Goal: Task Accomplishment & Management: Manage account settings

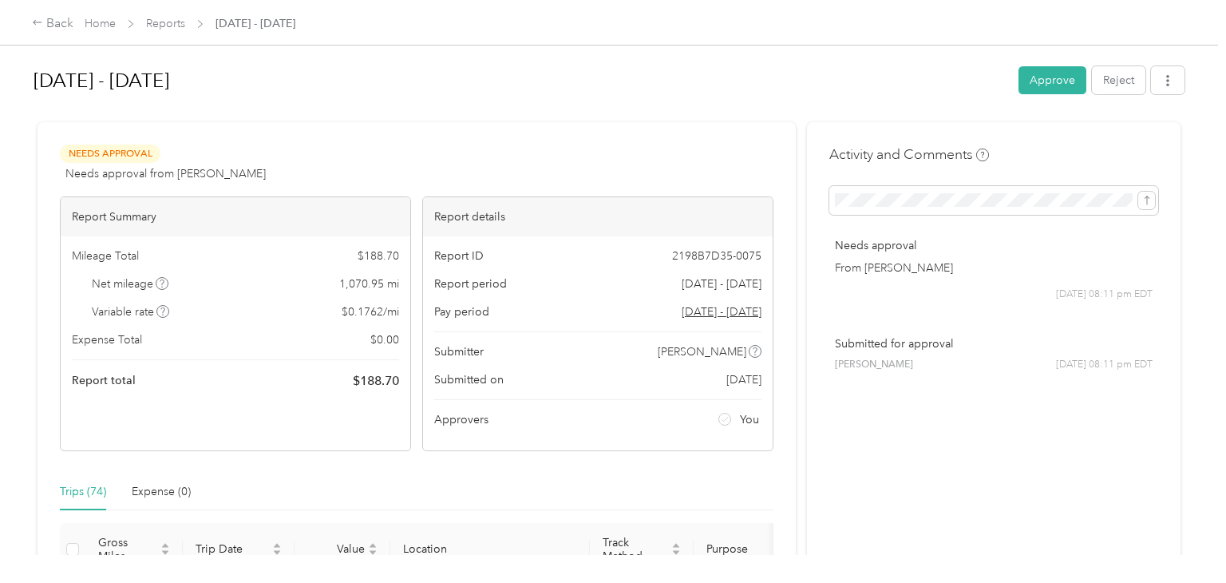
scroll to position [160, 0]
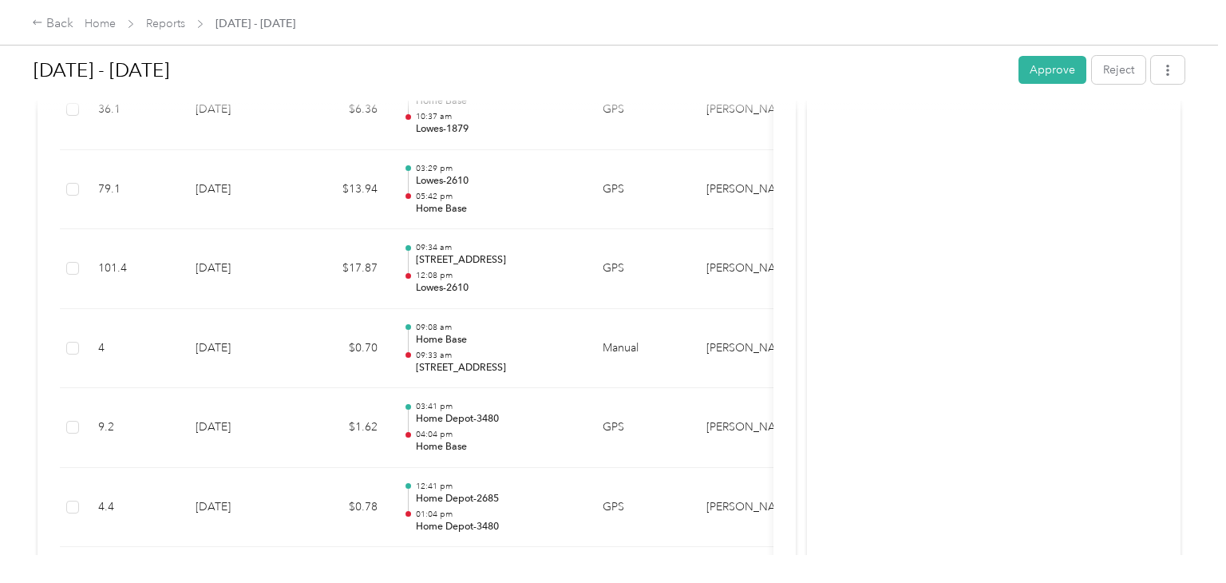
scroll to position [798, 0]
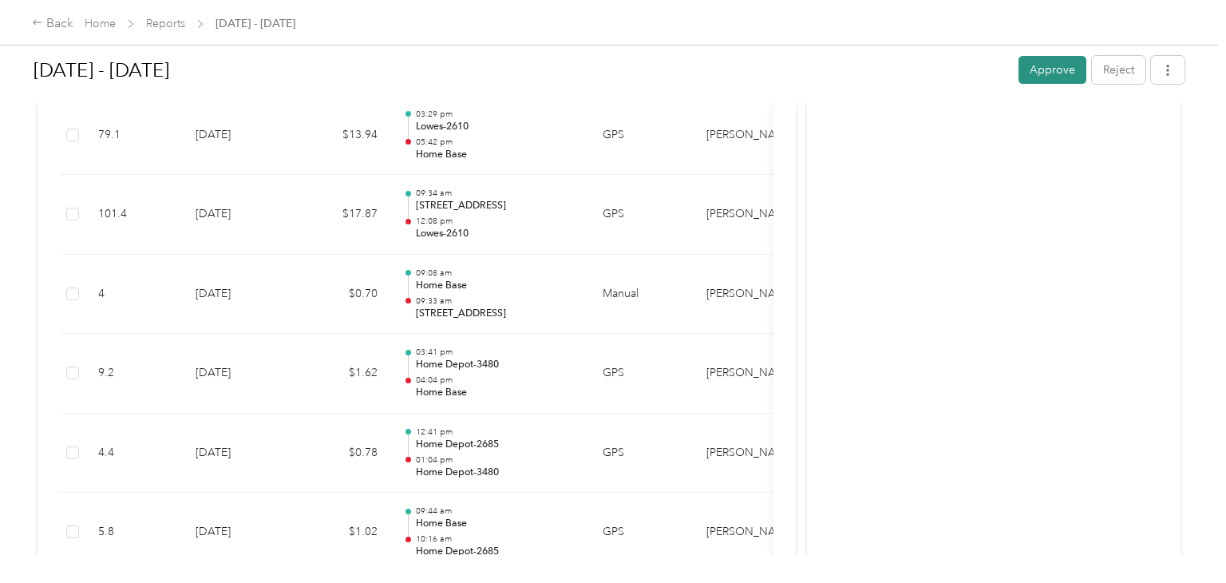
click at [1067, 74] on button "Approve" at bounding box center [1052, 70] width 68 height 28
click at [167, 25] on link "Reports" at bounding box center [165, 24] width 39 height 14
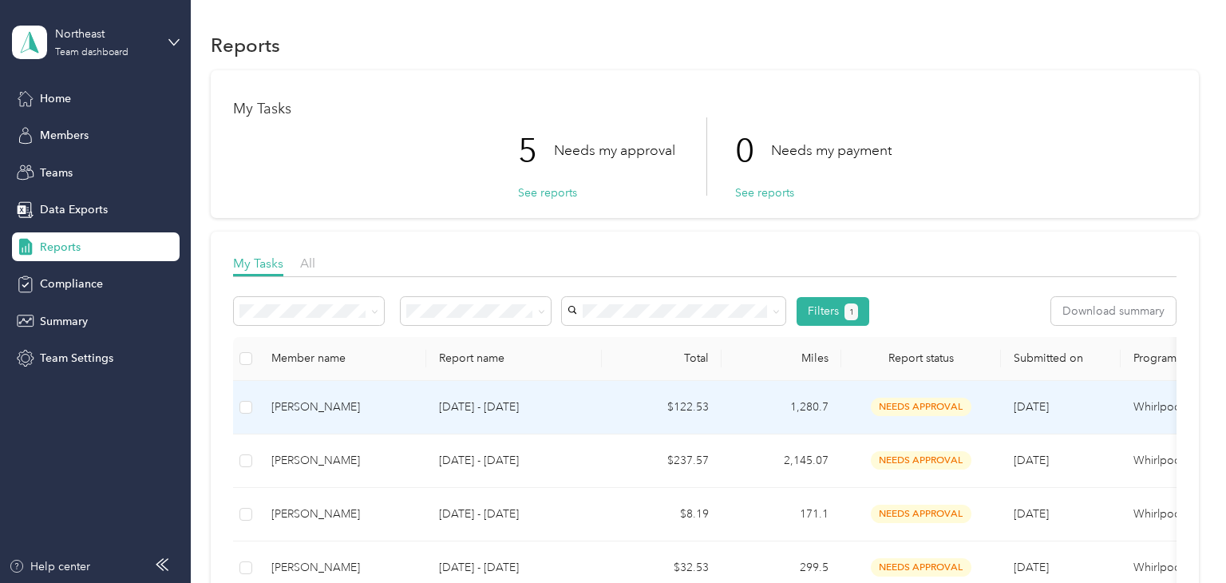
click at [584, 398] on p "[DATE] - [DATE]" at bounding box center [514, 407] width 150 height 18
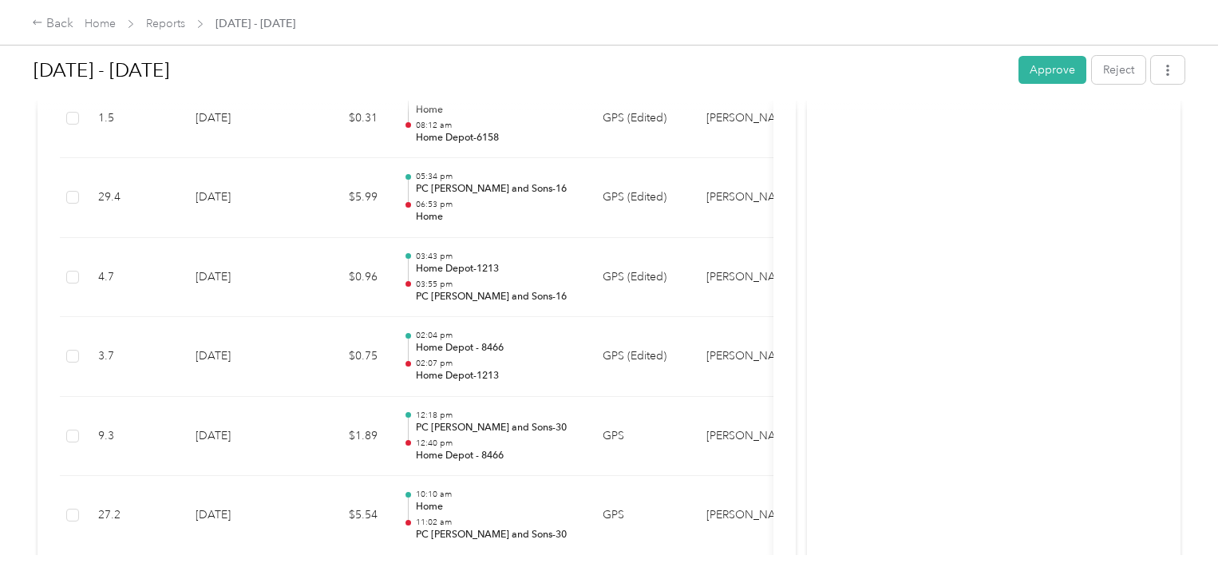
scroll to position [6848, 0]
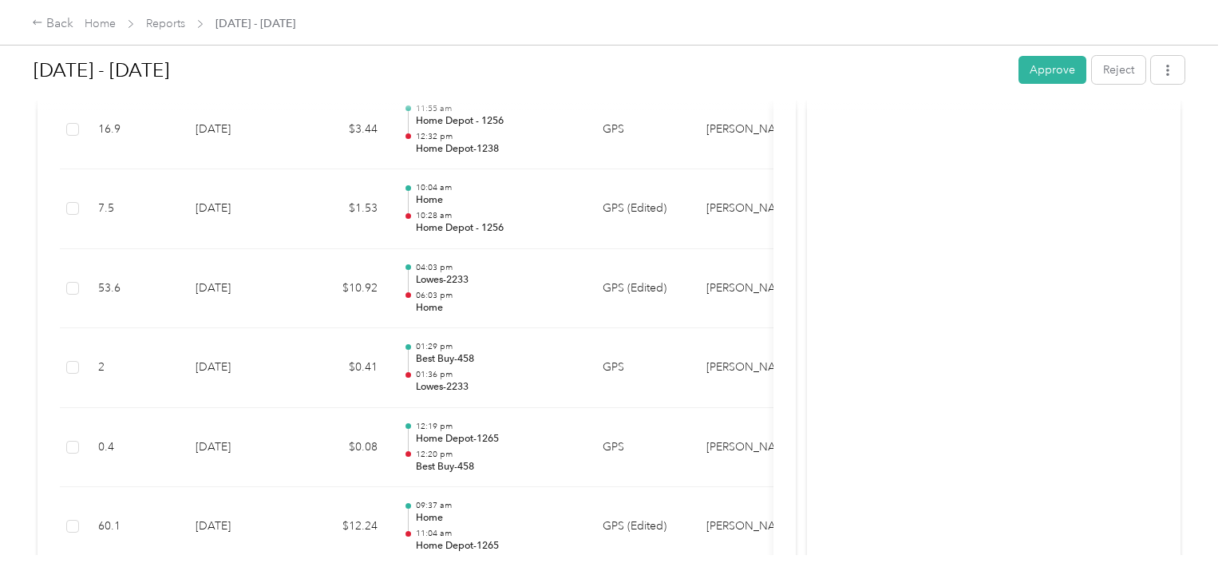
scroll to position [4933, 0]
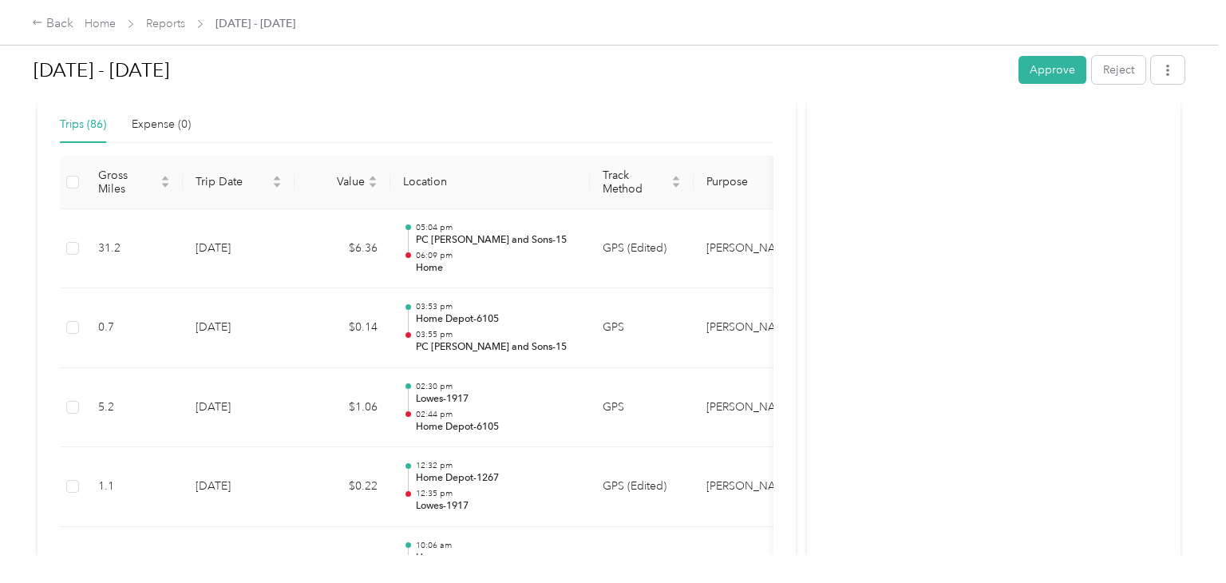
scroll to position [335, 0]
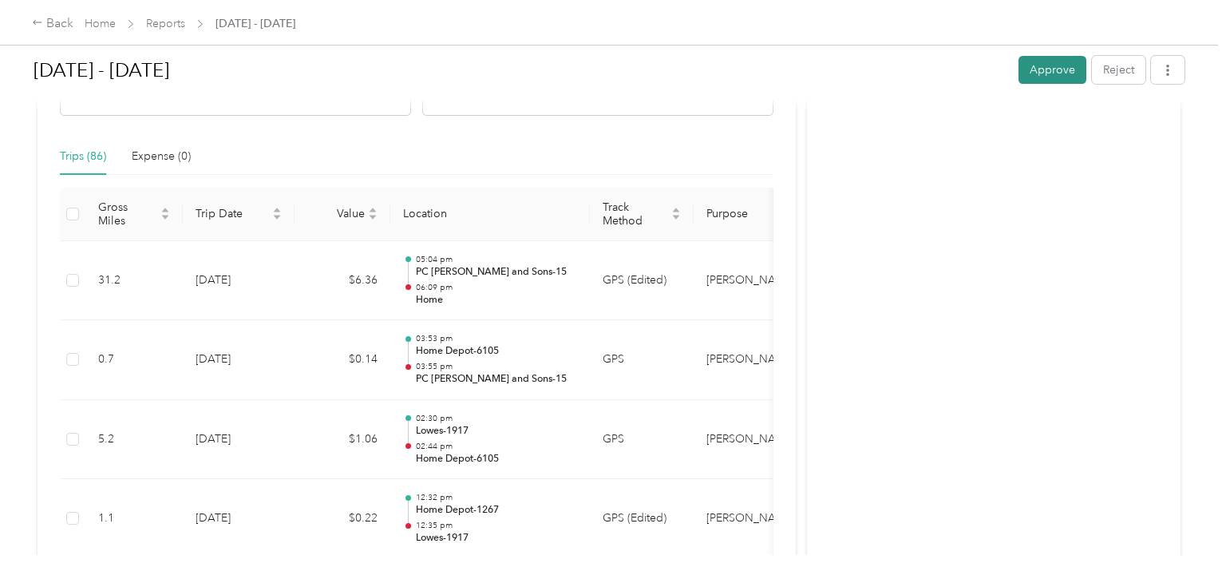
click at [1058, 73] on button "Approve" at bounding box center [1052, 70] width 68 height 28
click at [169, 24] on link "Reports" at bounding box center [165, 24] width 39 height 14
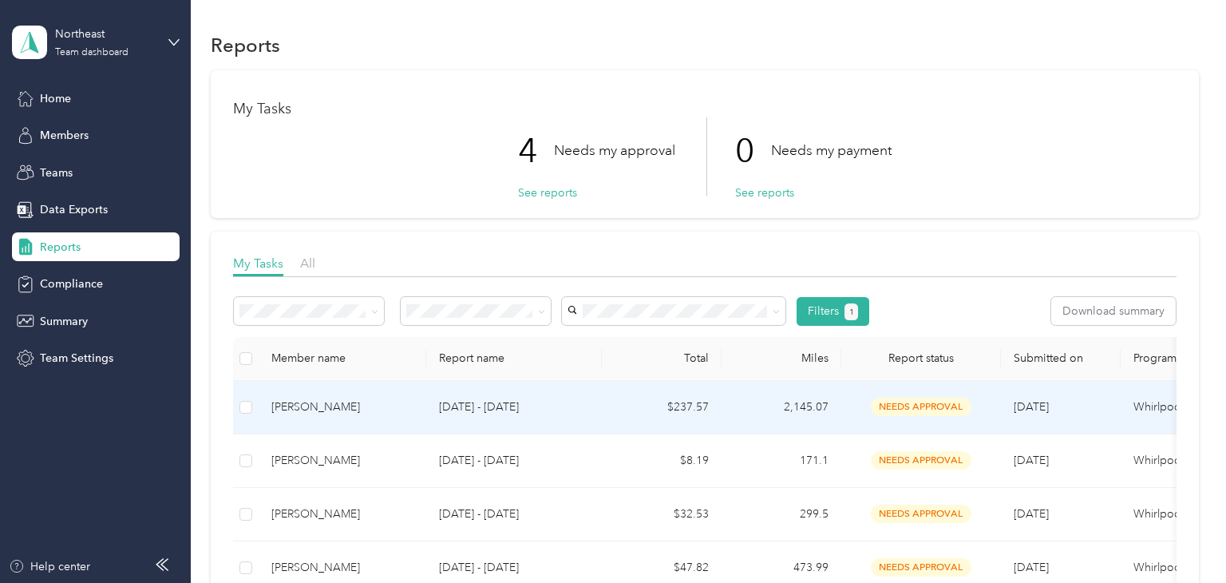
click at [583, 400] on p "[DATE] - [DATE]" at bounding box center [514, 407] width 150 height 18
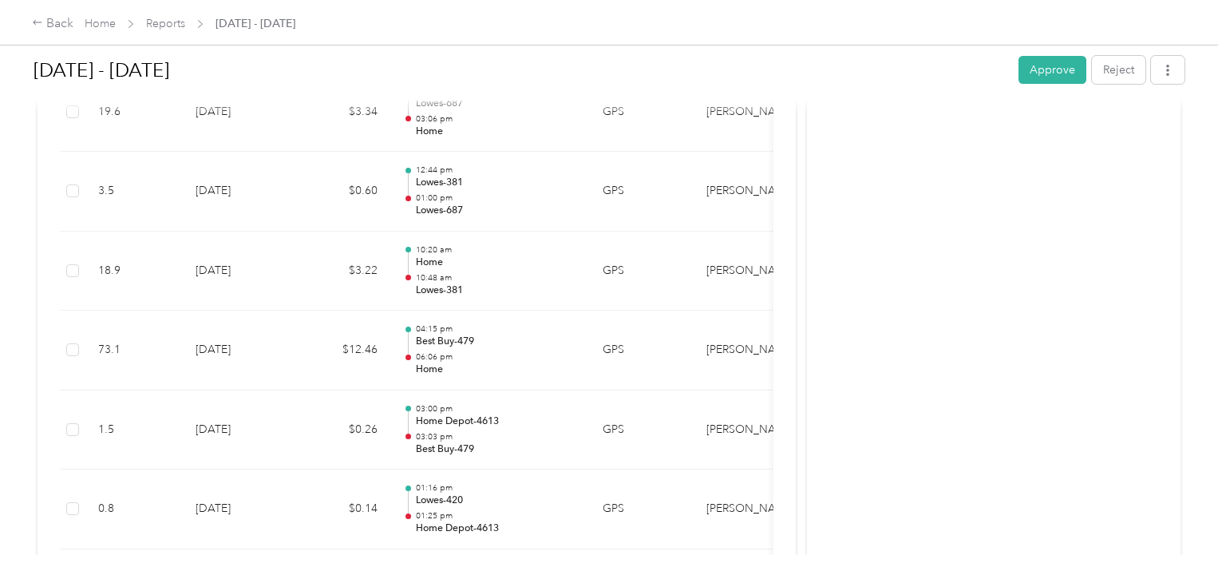
scroll to position [4767, 0]
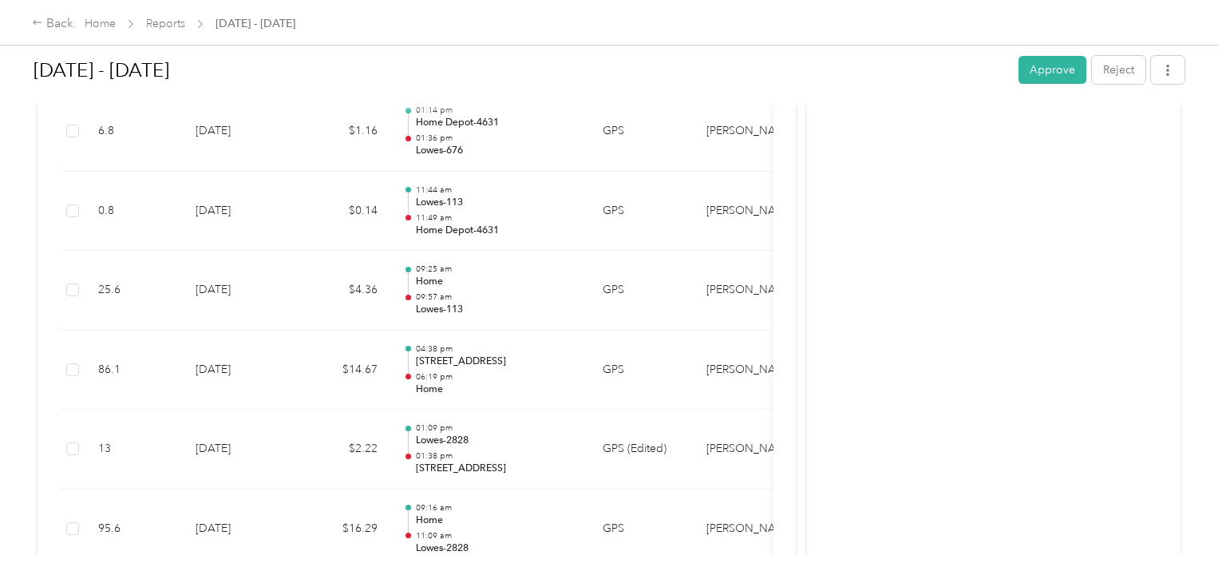
scroll to position [1351, 0]
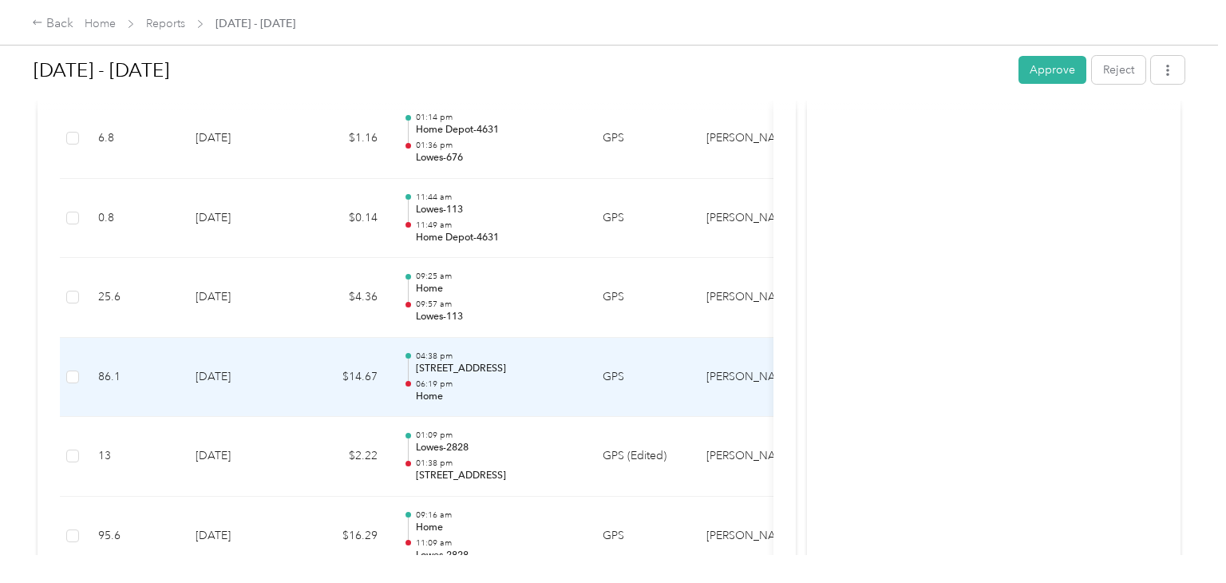
click at [520, 390] on p "Home" at bounding box center [496, 397] width 161 height 14
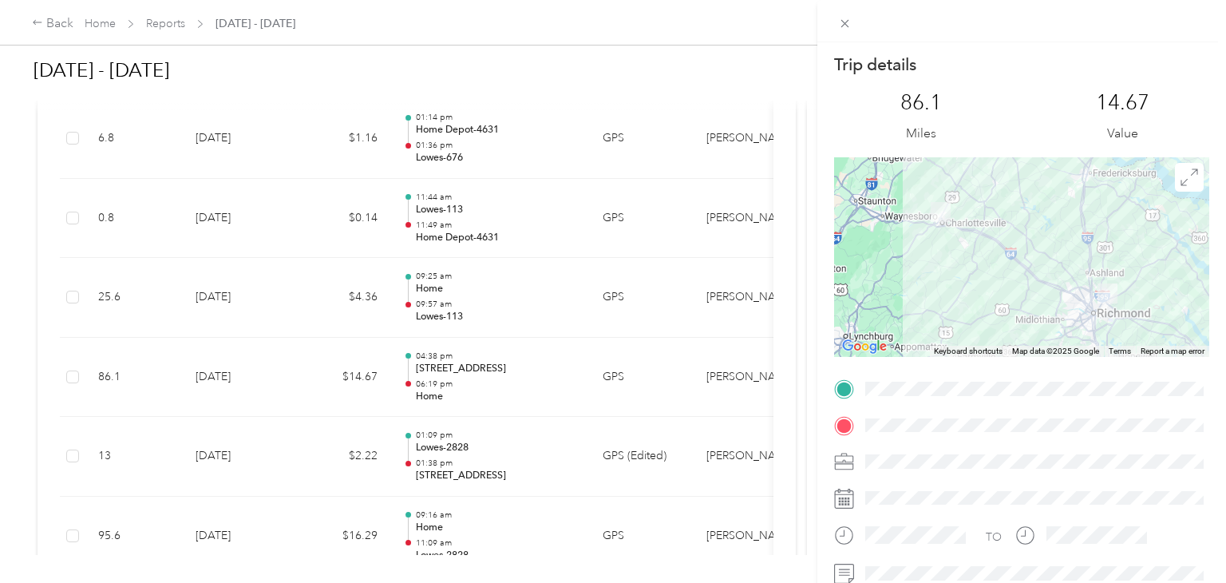
click at [843, 390] on icon at bounding box center [844, 389] width 14 height 14
click at [842, 390] on icon at bounding box center [844, 389] width 14 height 14
click at [790, 251] on div "Trip details This trip cannot be edited because it is either under review, appr…" at bounding box center [613, 291] width 1226 height 583
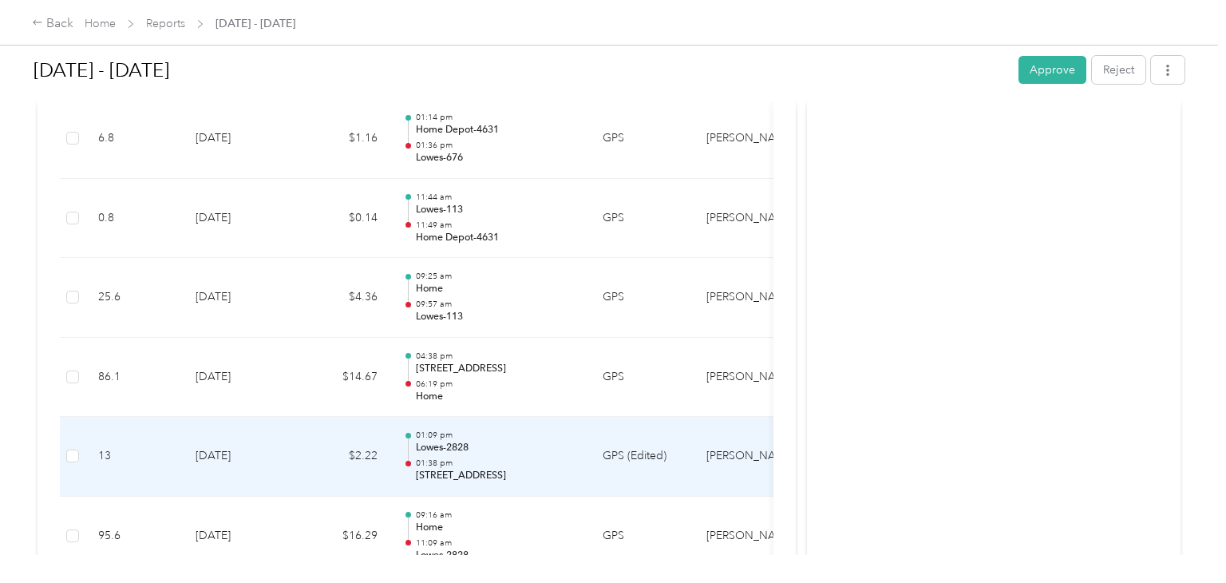
click at [499, 457] on p "01:38 pm" at bounding box center [496, 462] width 161 height 11
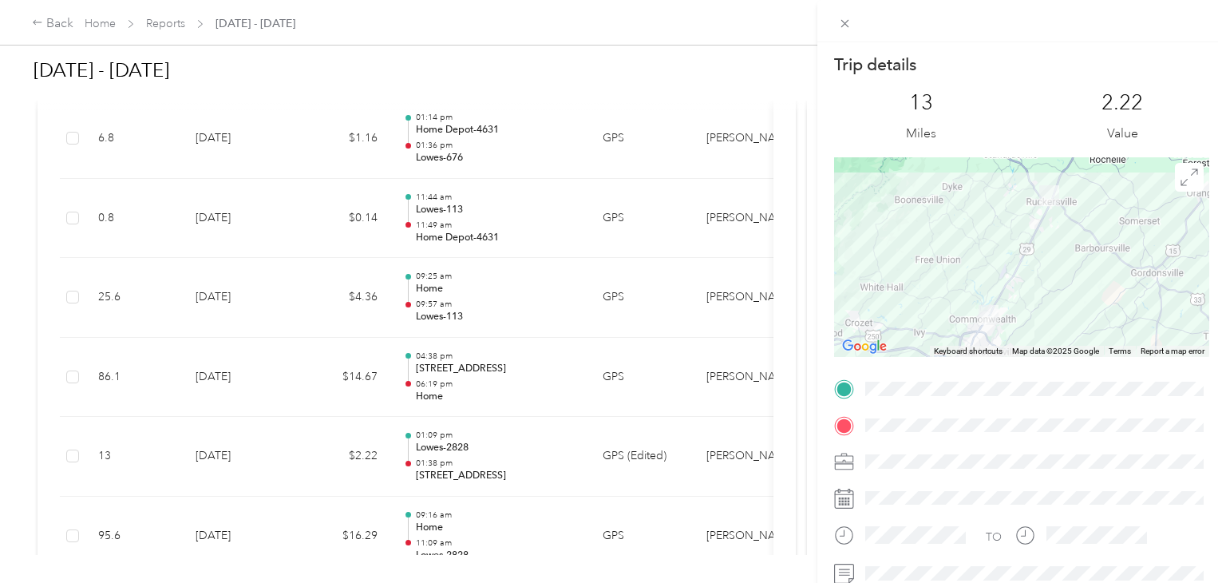
click at [491, 380] on div "Trip details This trip cannot be edited because it is either under review, appr…" at bounding box center [613, 291] width 1226 height 583
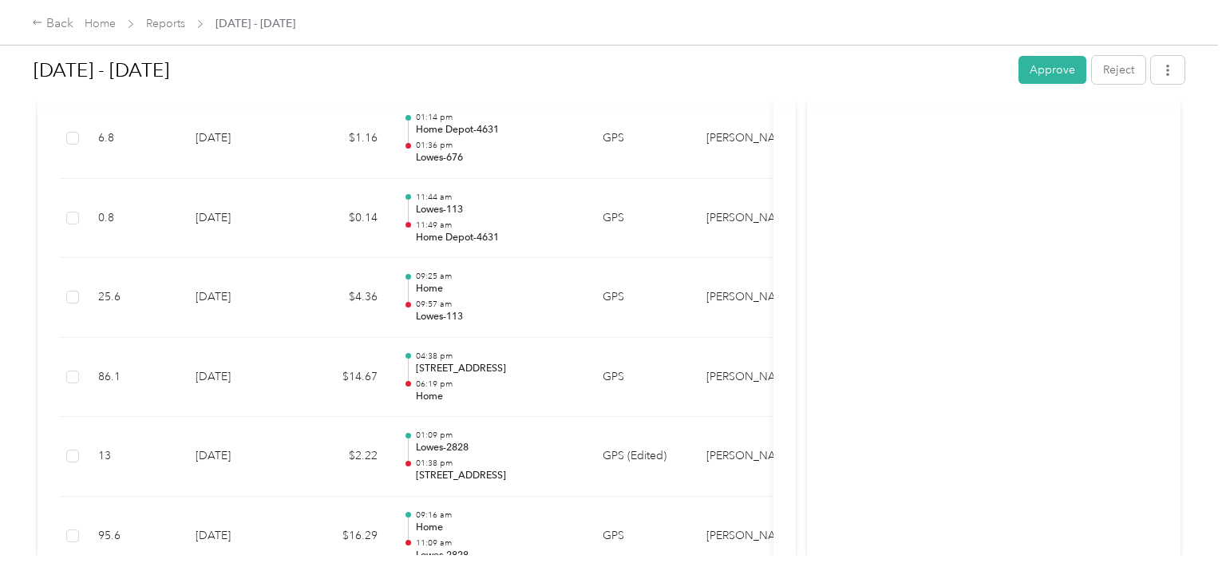
click at [491, 380] on div at bounding box center [613, 291] width 1226 height 583
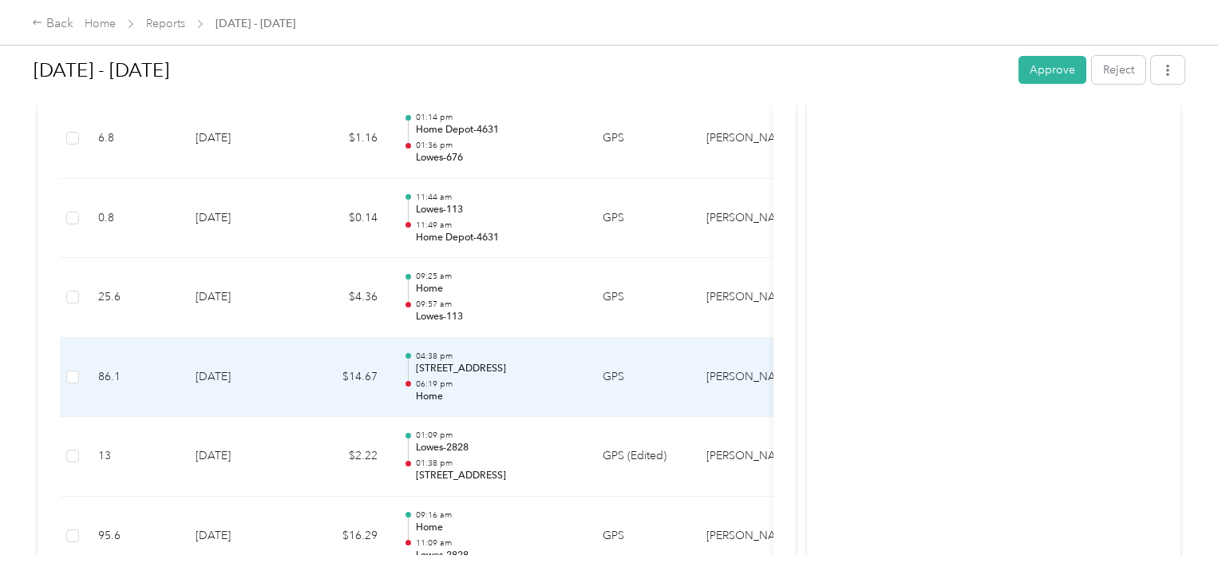
click at [491, 380] on p "06:19 pm" at bounding box center [496, 383] width 161 height 11
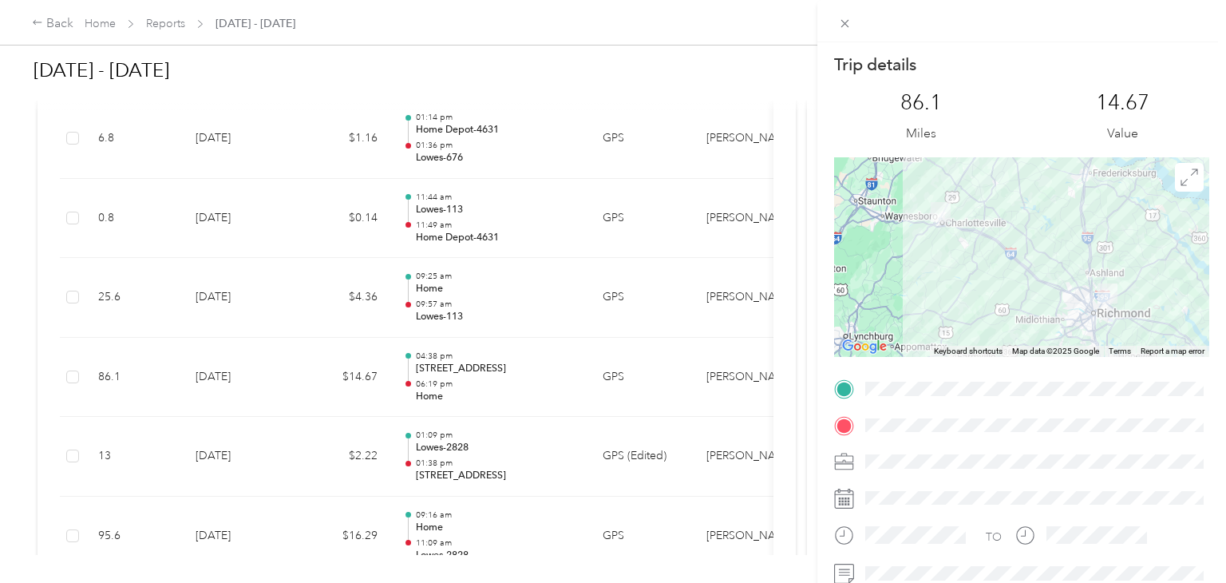
click at [485, 305] on div "Trip details This trip cannot be edited because it is either under review, appr…" at bounding box center [613, 291] width 1226 height 583
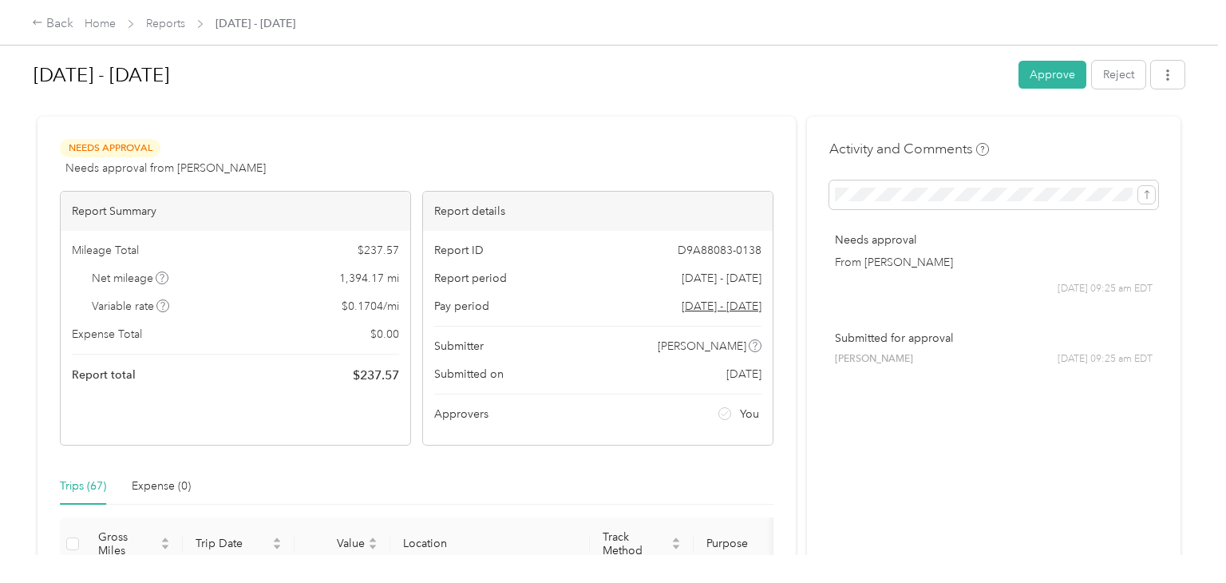
scroll to position [0, 0]
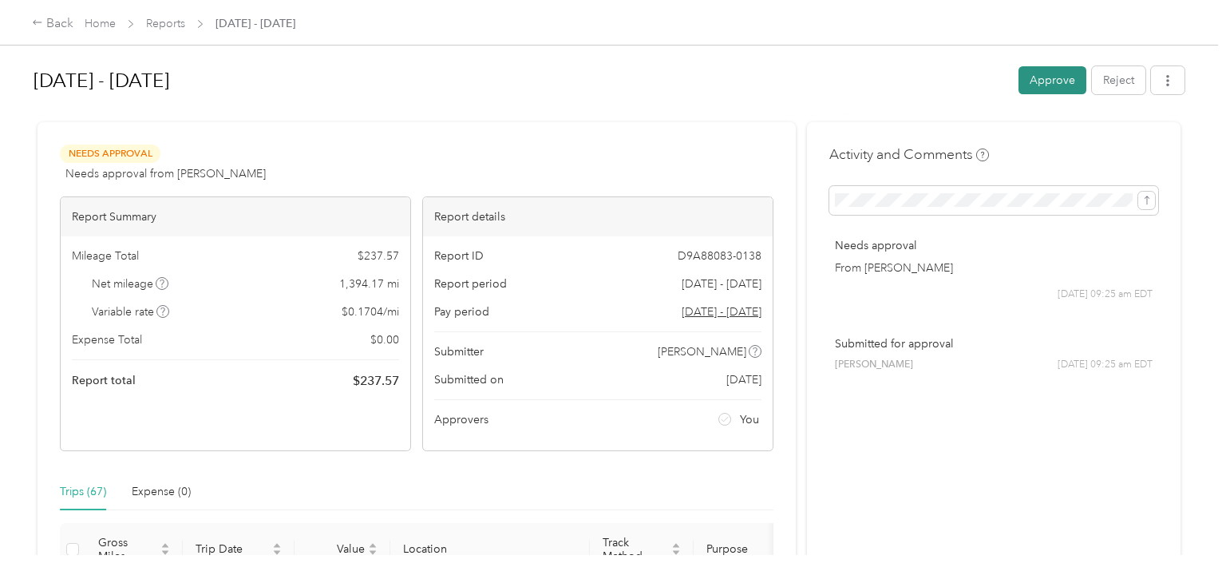
click at [1062, 89] on button "Approve" at bounding box center [1052, 80] width 68 height 28
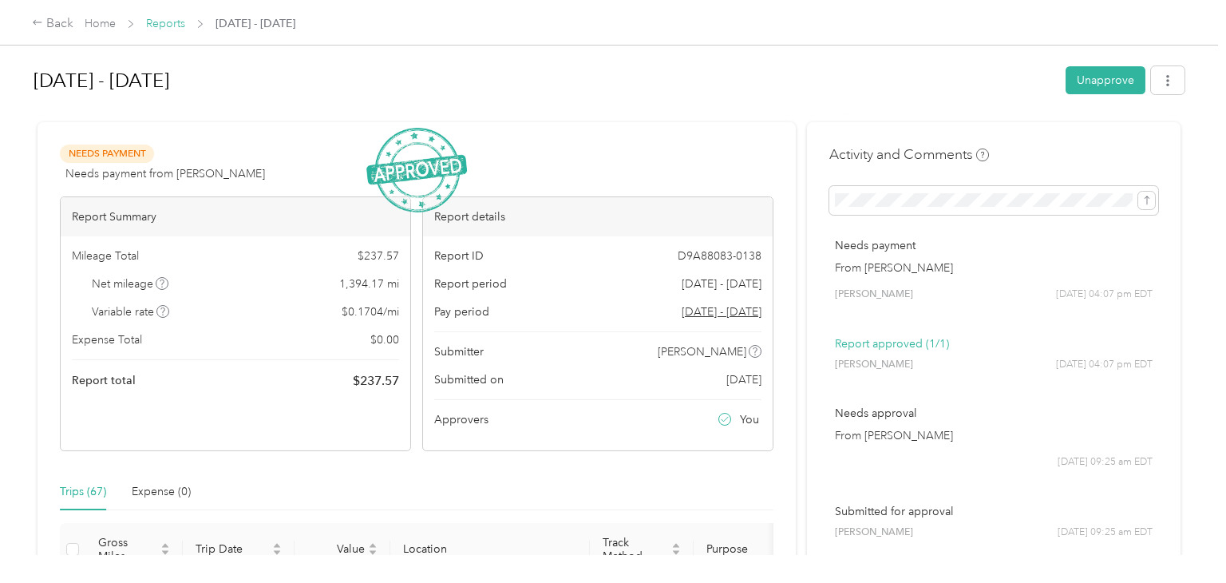
click at [167, 22] on link "Reports" at bounding box center [165, 24] width 39 height 14
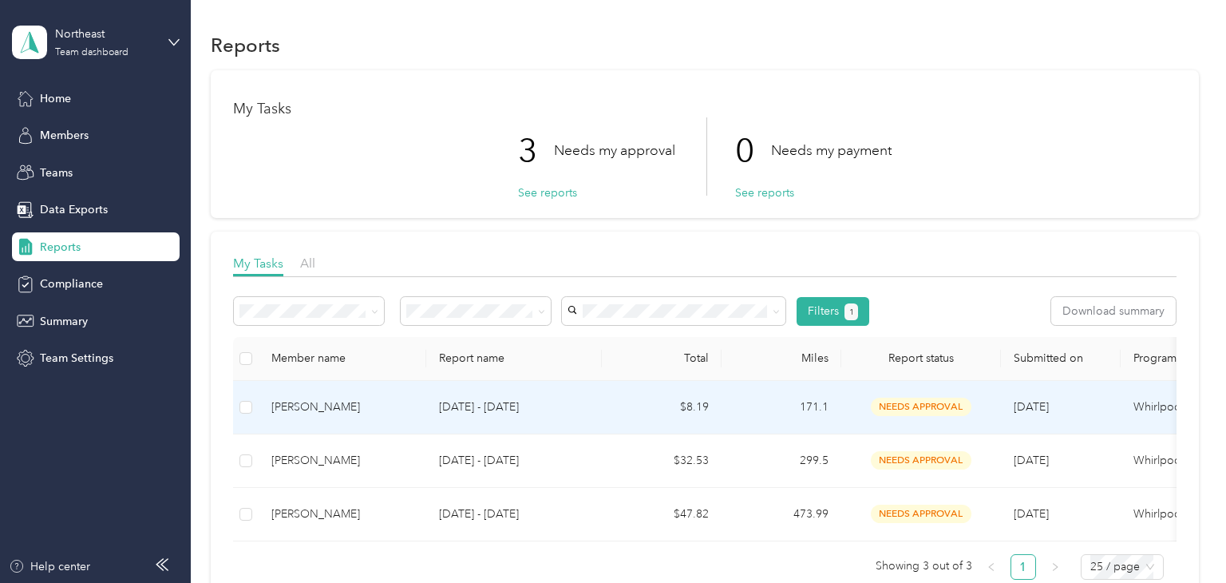
click at [587, 405] on p "[DATE] - [DATE]" at bounding box center [514, 407] width 150 height 18
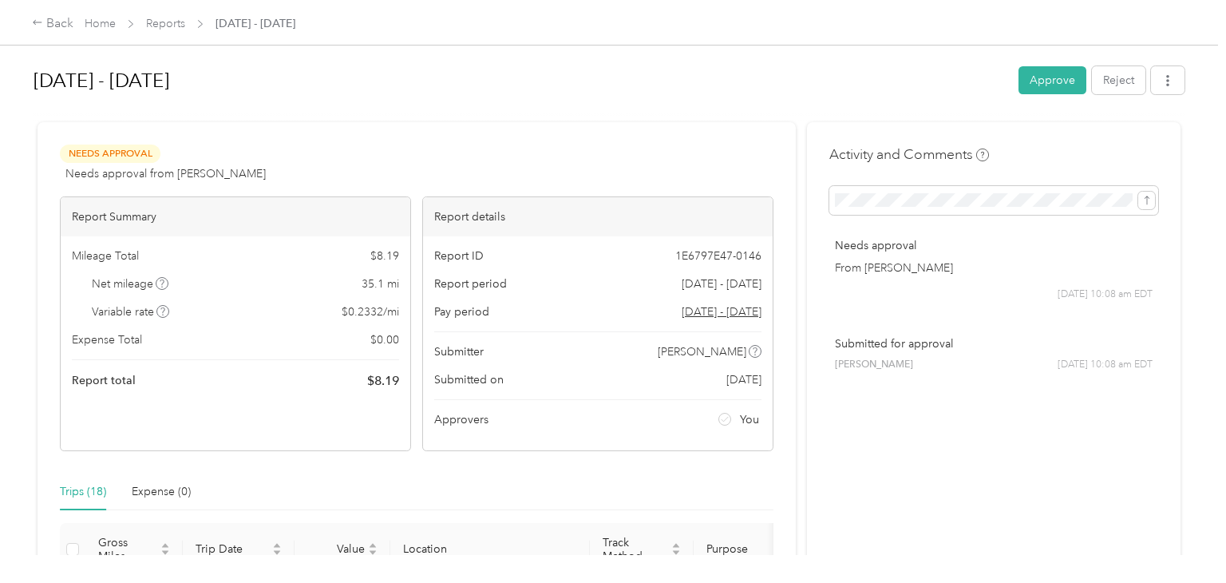
click at [609, 118] on div at bounding box center [609, 115] width 1151 height 17
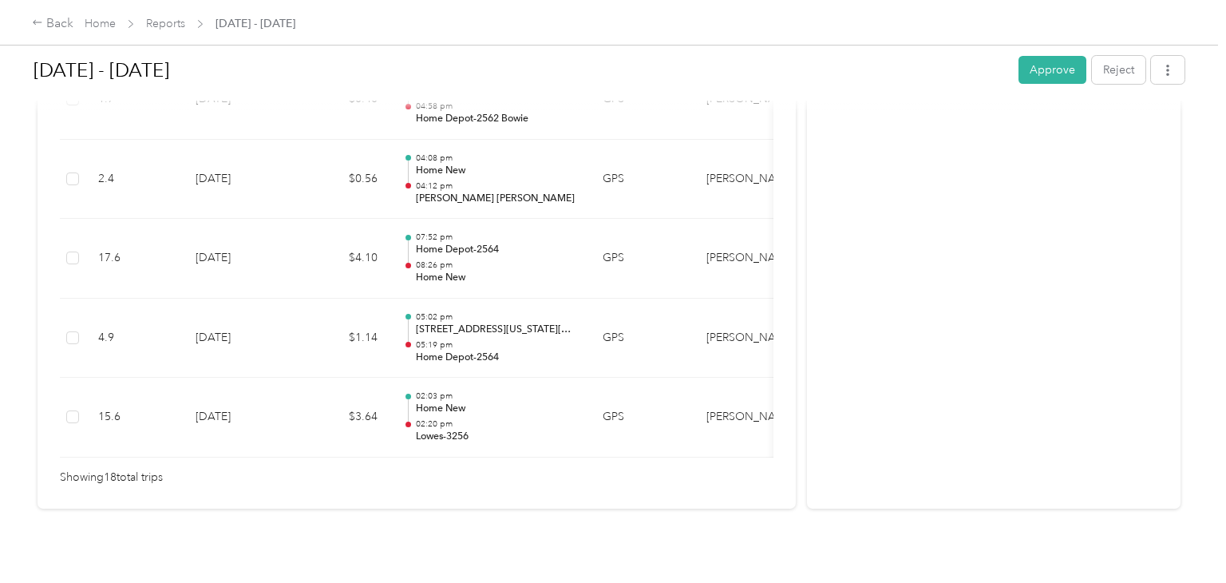
scroll to position [1554, 0]
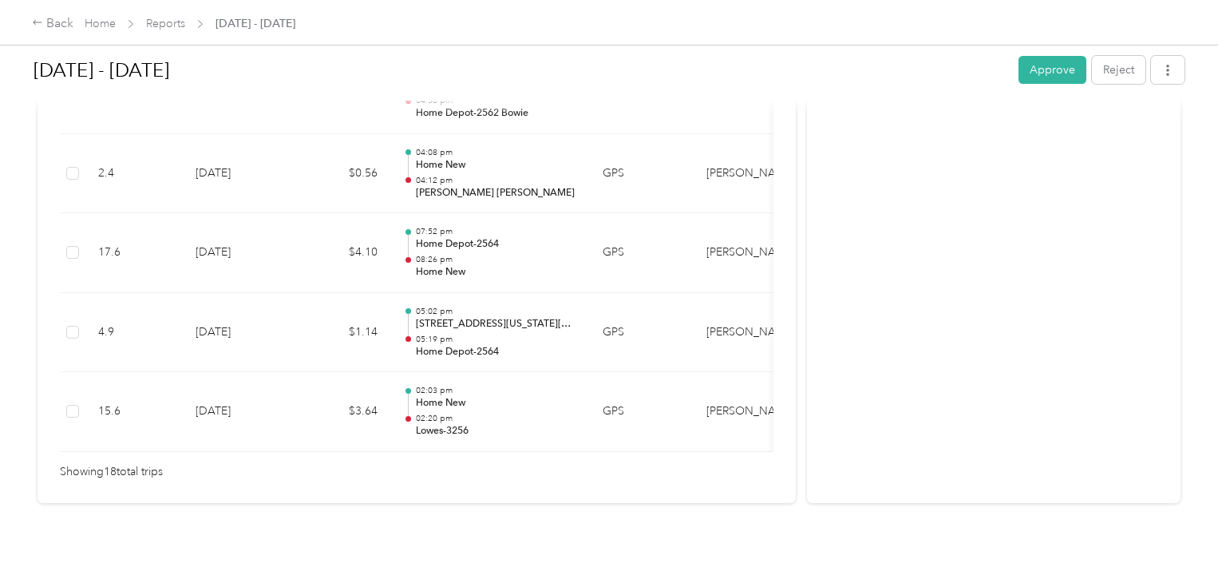
click at [474, 473] on div "Showing 18 total trips" at bounding box center [417, 472] width 714 height 18
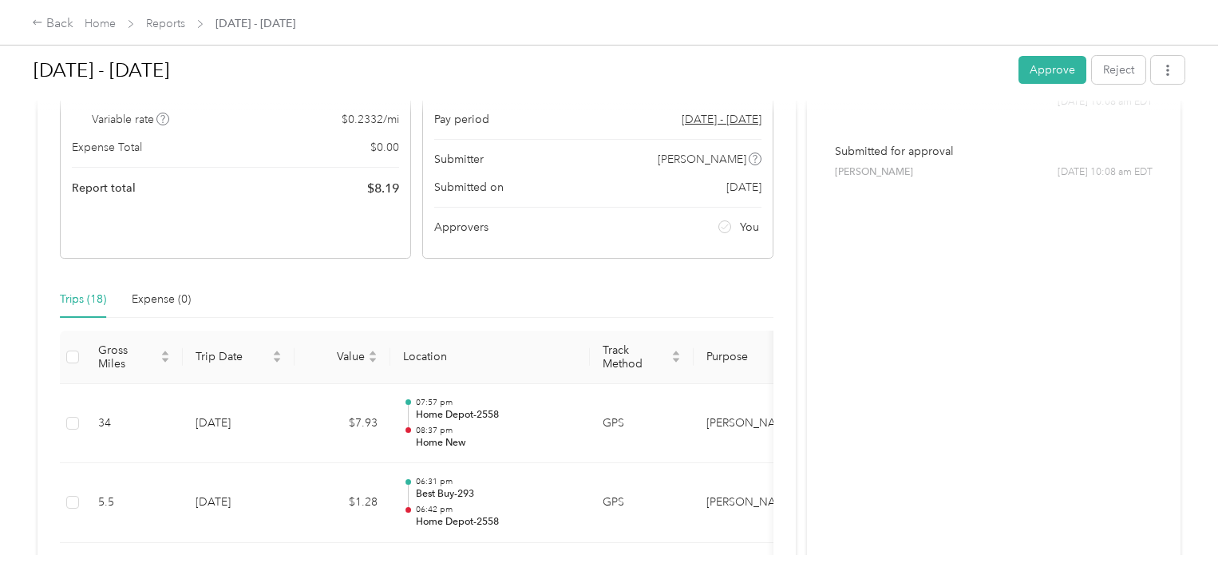
scroll to position [149, 0]
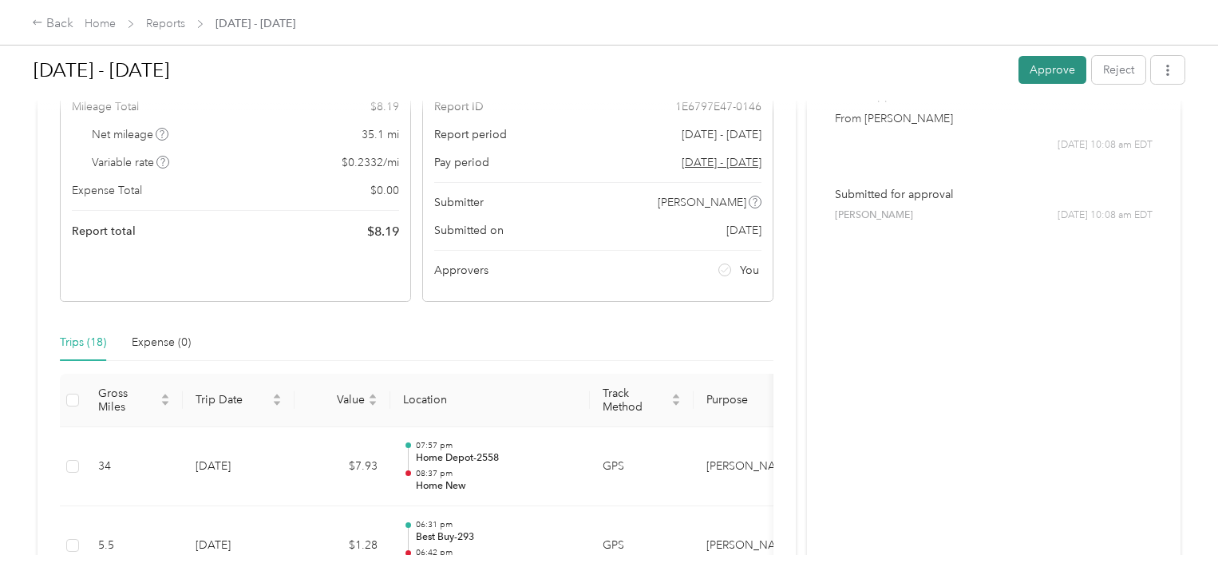
click at [1054, 72] on button "Approve" at bounding box center [1052, 70] width 68 height 28
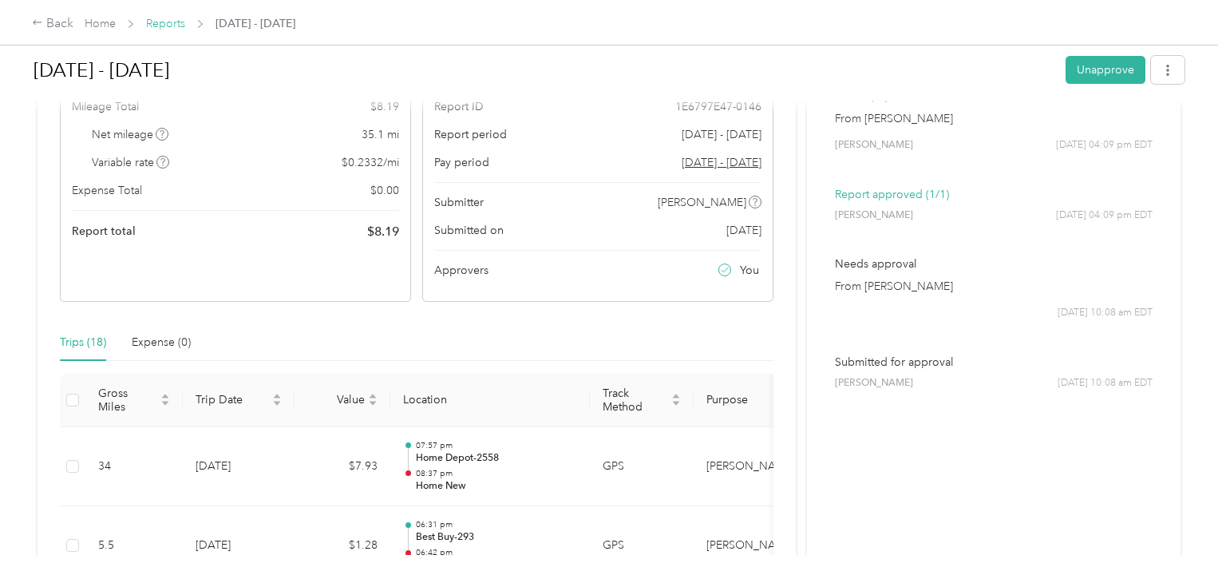
click at [157, 22] on link "Reports" at bounding box center [165, 24] width 39 height 14
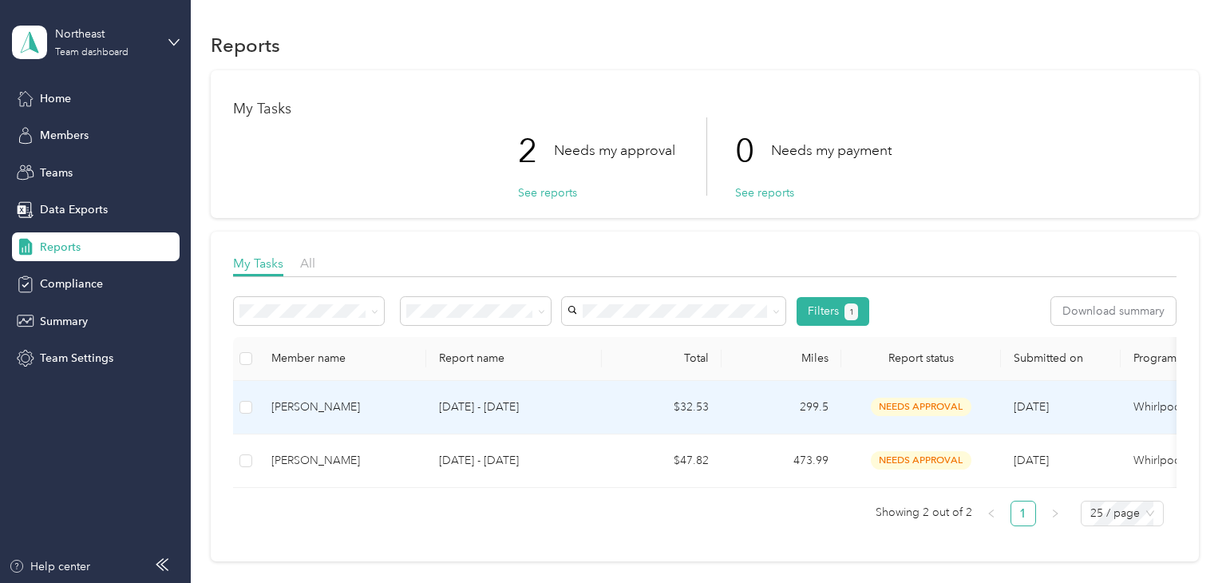
click at [569, 401] on p "[DATE] - [DATE]" at bounding box center [514, 407] width 150 height 18
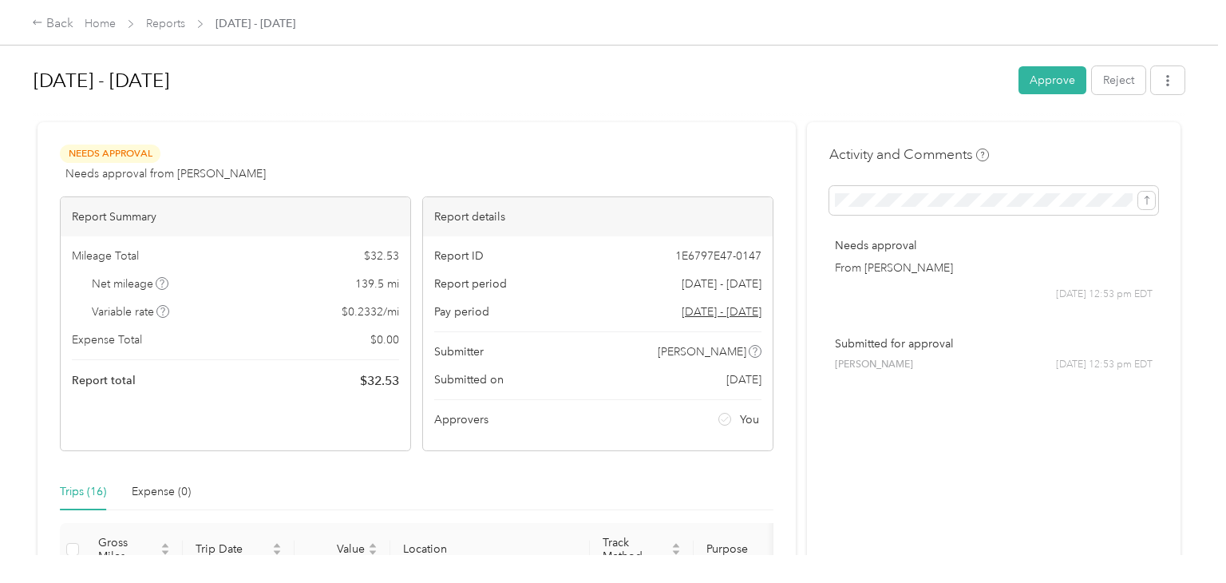
click at [570, 154] on div "Needs Approval Needs approval from [PERSON_NAME] View activity & comments" at bounding box center [417, 163] width 714 height 38
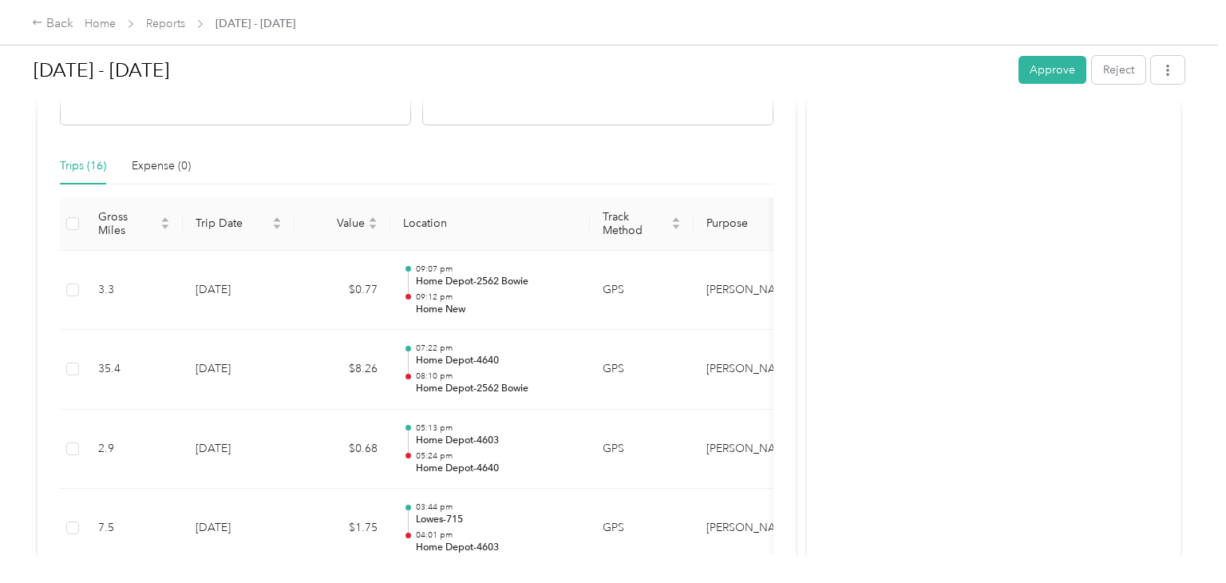
scroll to position [310, 0]
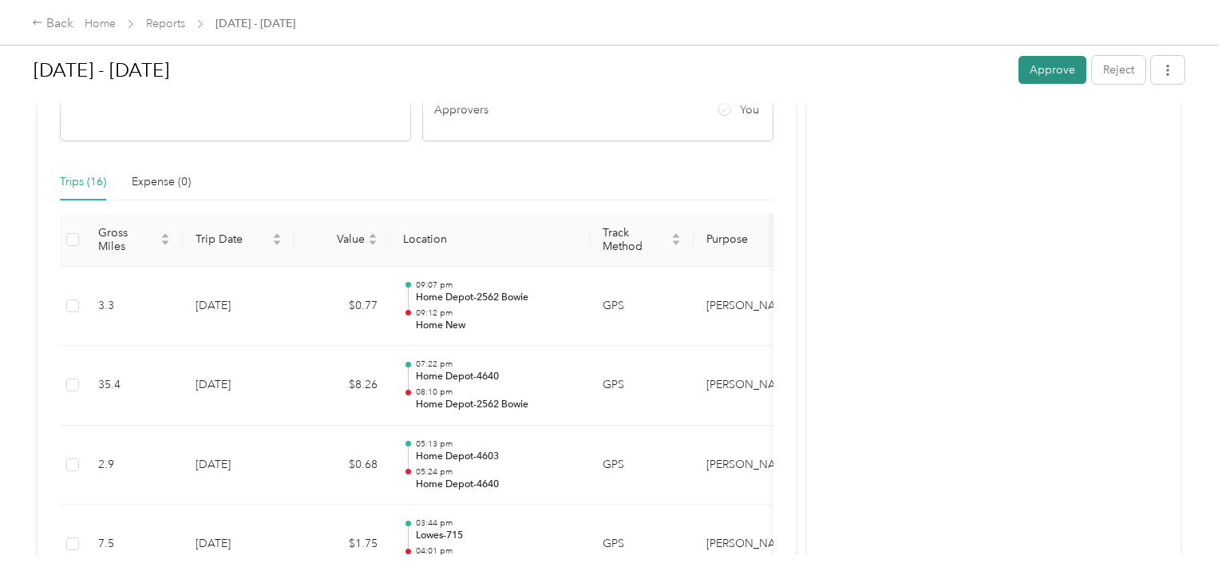
click at [1054, 73] on button "Approve" at bounding box center [1052, 70] width 68 height 28
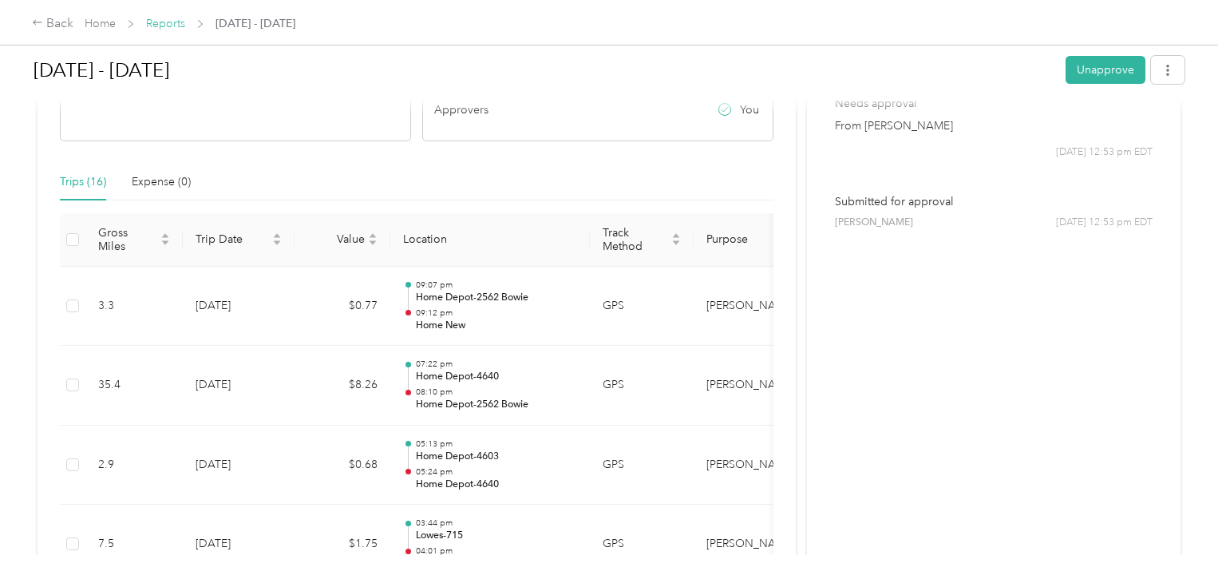
click at [169, 24] on link "Reports" at bounding box center [165, 24] width 39 height 14
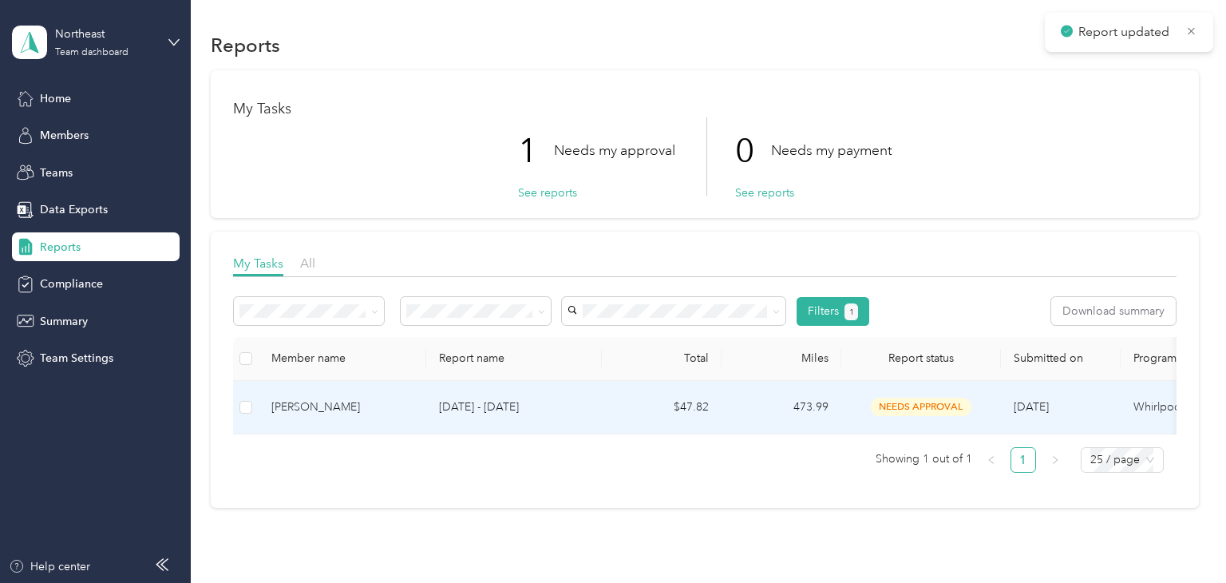
click at [585, 409] on p "[DATE] - [DATE]" at bounding box center [514, 407] width 150 height 18
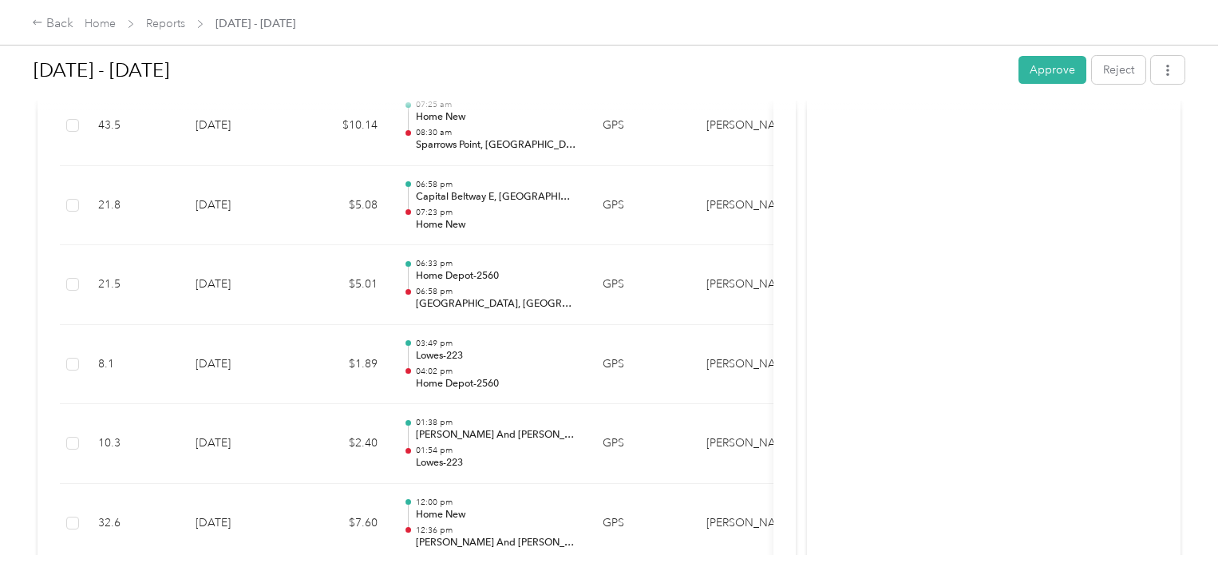
scroll to position [2109, 0]
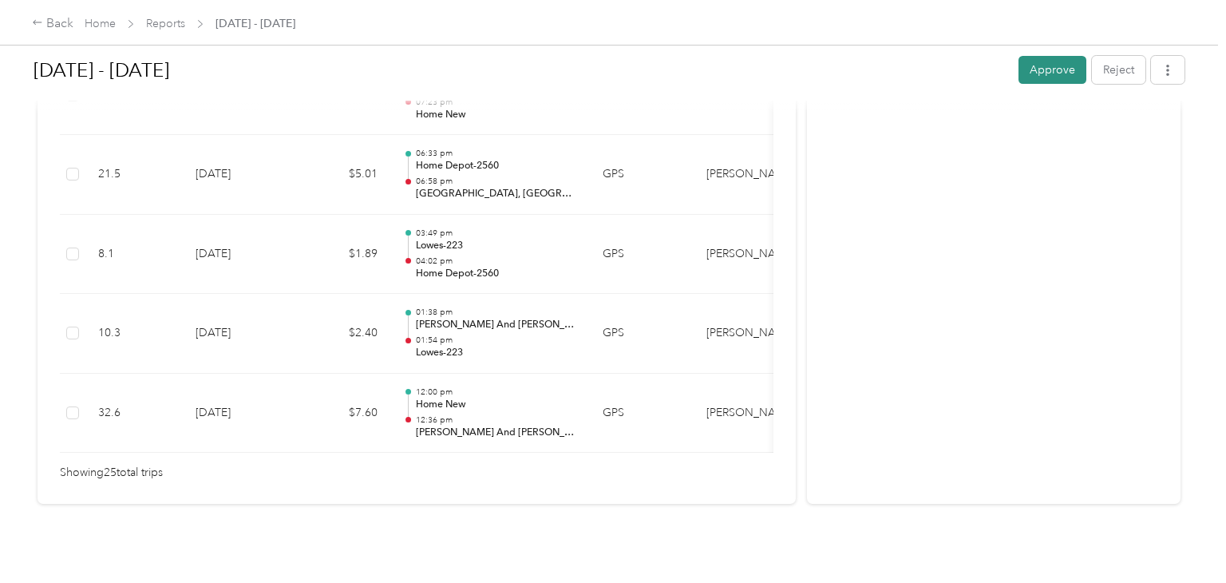
click at [1055, 66] on button "Approve" at bounding box center [1052, 70] width 68 height 28
click at [163, 22] on link "Reports" at bounding box center [165, 24] width 39 height 14
